Goal: Task Accomplishment & Management: Complete application form

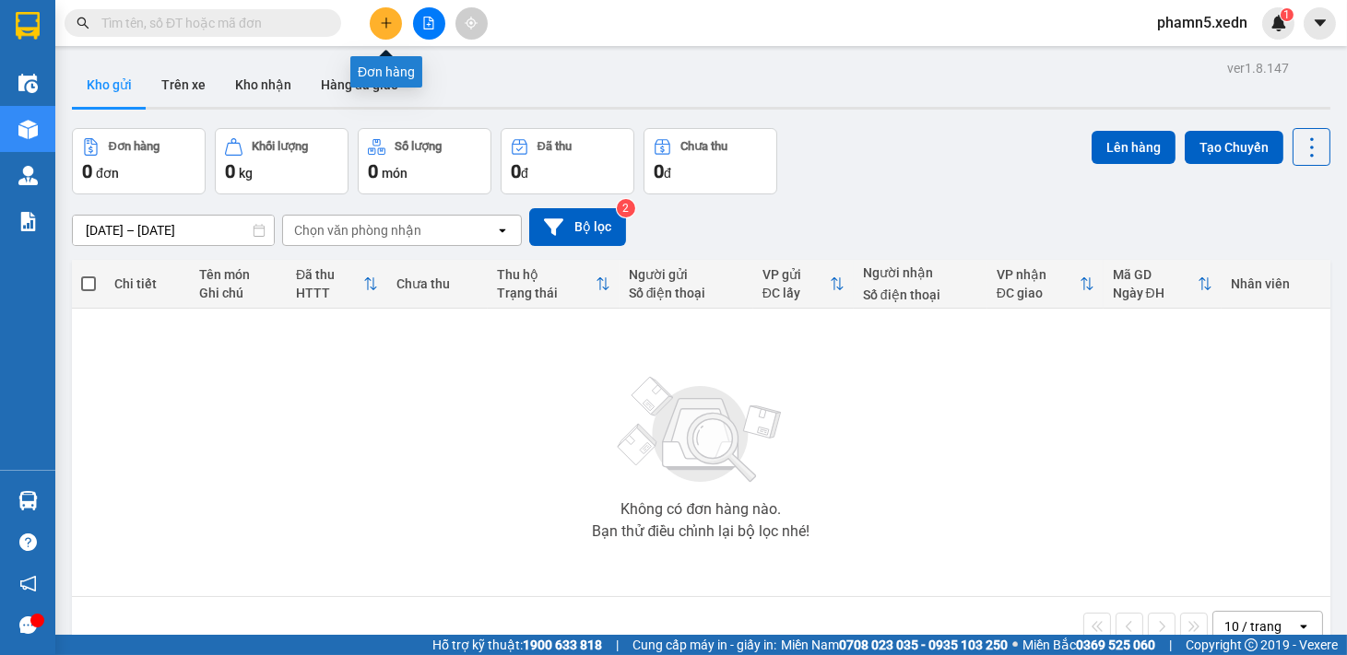
click at [392, 25] on icon "plus" at bounding box center [386, 23] width 13 height 13
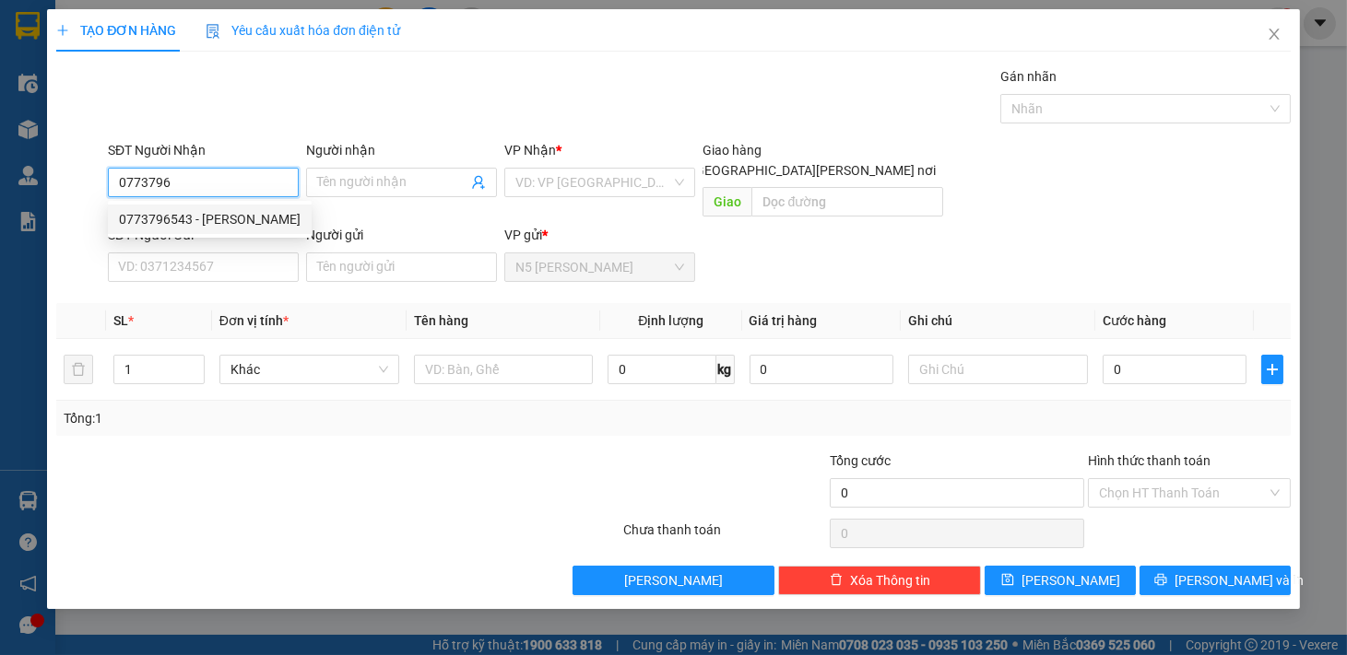
click at [219, 218] on div "0773796543 - THỊNH" at bounding box center [210, 219] width 182 height 20
type input "0773796543"
type input "THỊNH"
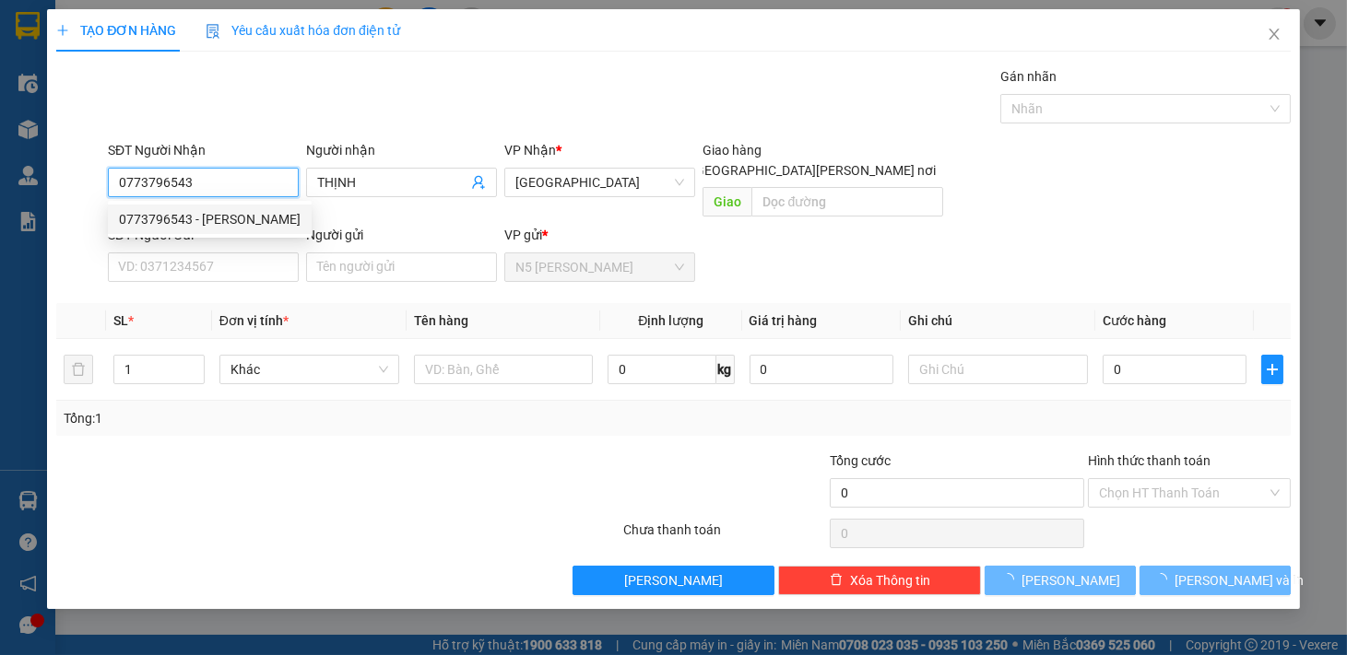
type input "30.000"
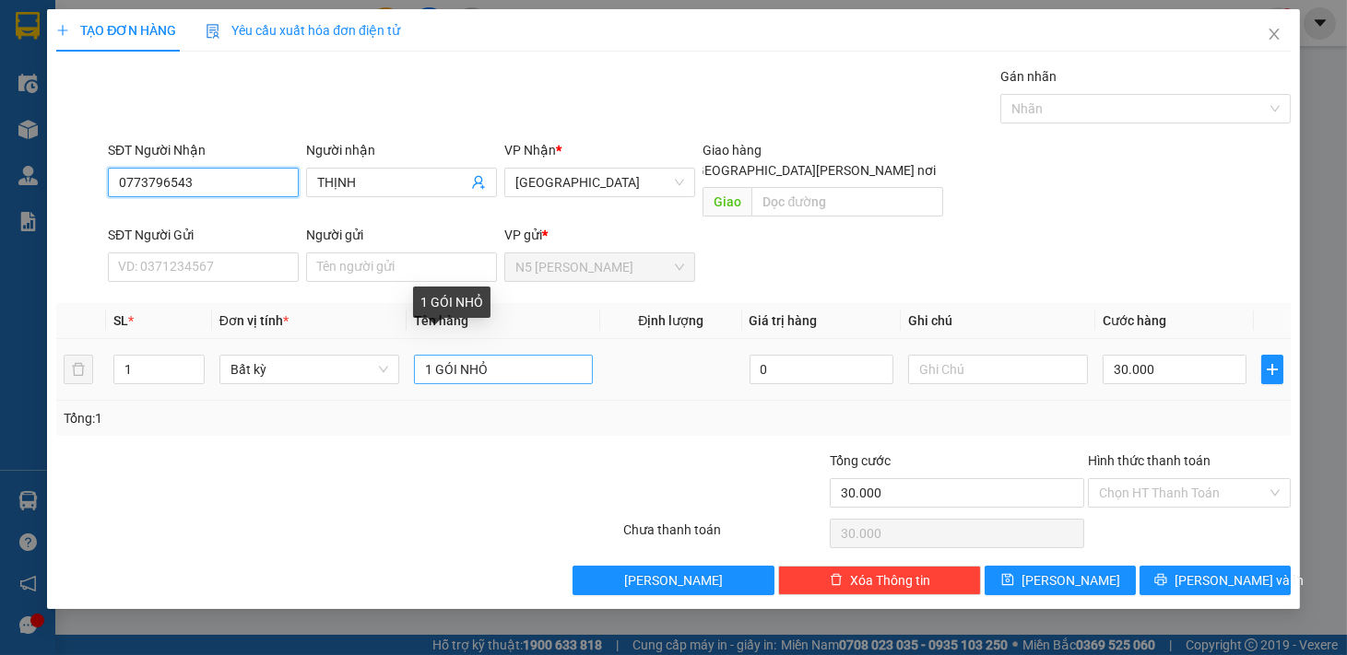
type input "0773796543"
click at [548, 358] on input "1 GÓI NHỎ" at bounding box center [504, 369] width 180 height 29
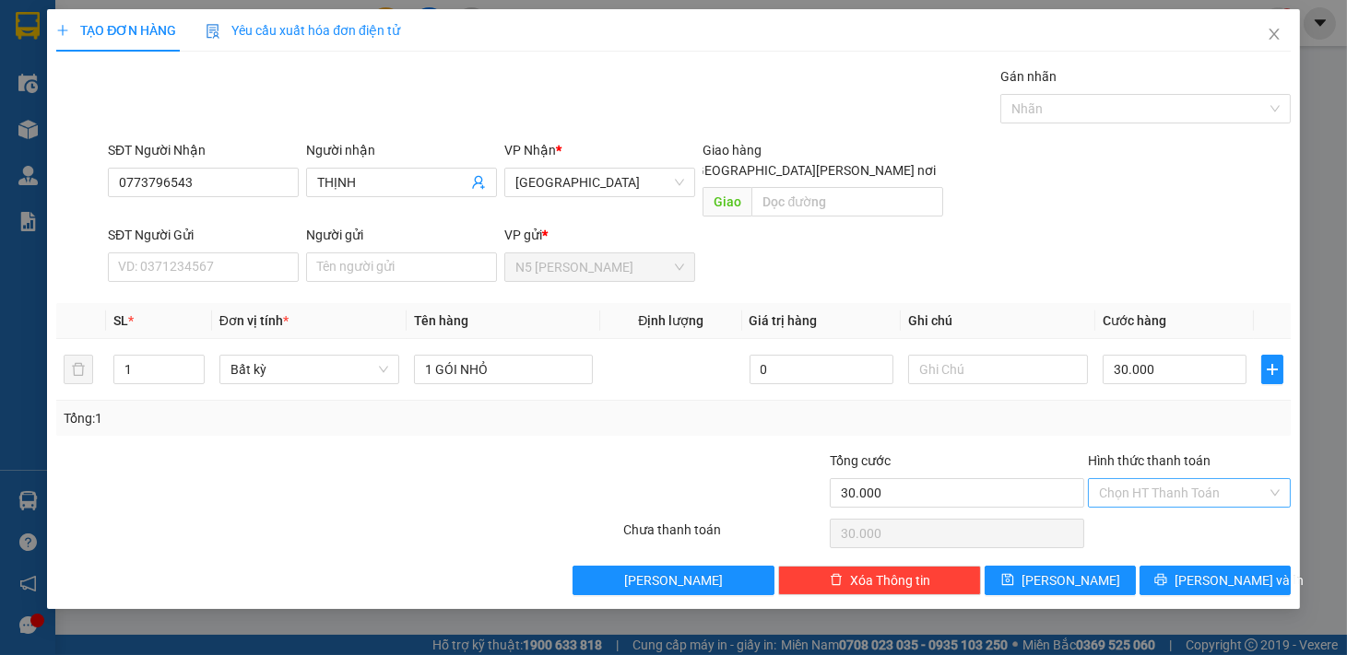
click at [1127, 479] on input "Hình thức thanh toán" at bounding box center [1183, 493] width 168 height 28
drag, startPoint x: 1153, startPoint y: 507, endPoint x: 1184, endPoint y: 517, distance: 32.1
click at [1154, 507] on div "Tại văn phòng" at bounding box center [1189, 510] width 181 height 20
type input "0"
click at [1203, 571] on span "Lưu và In" at bounding box center [1238, 581] width 129 height 20
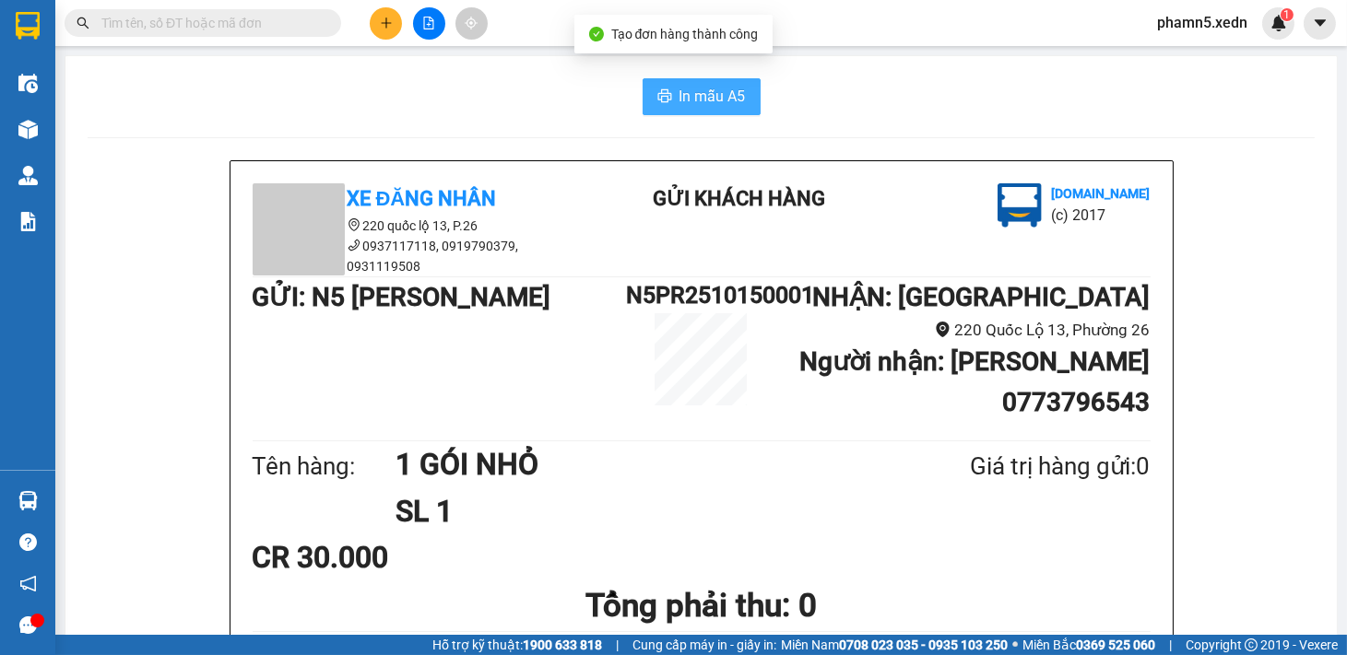
click at [679, 95] on span "In mẫu A5" at bounding box center [712, 96] width 66 height 23
